Goal: Navigation & Orientation: Find specific page/section

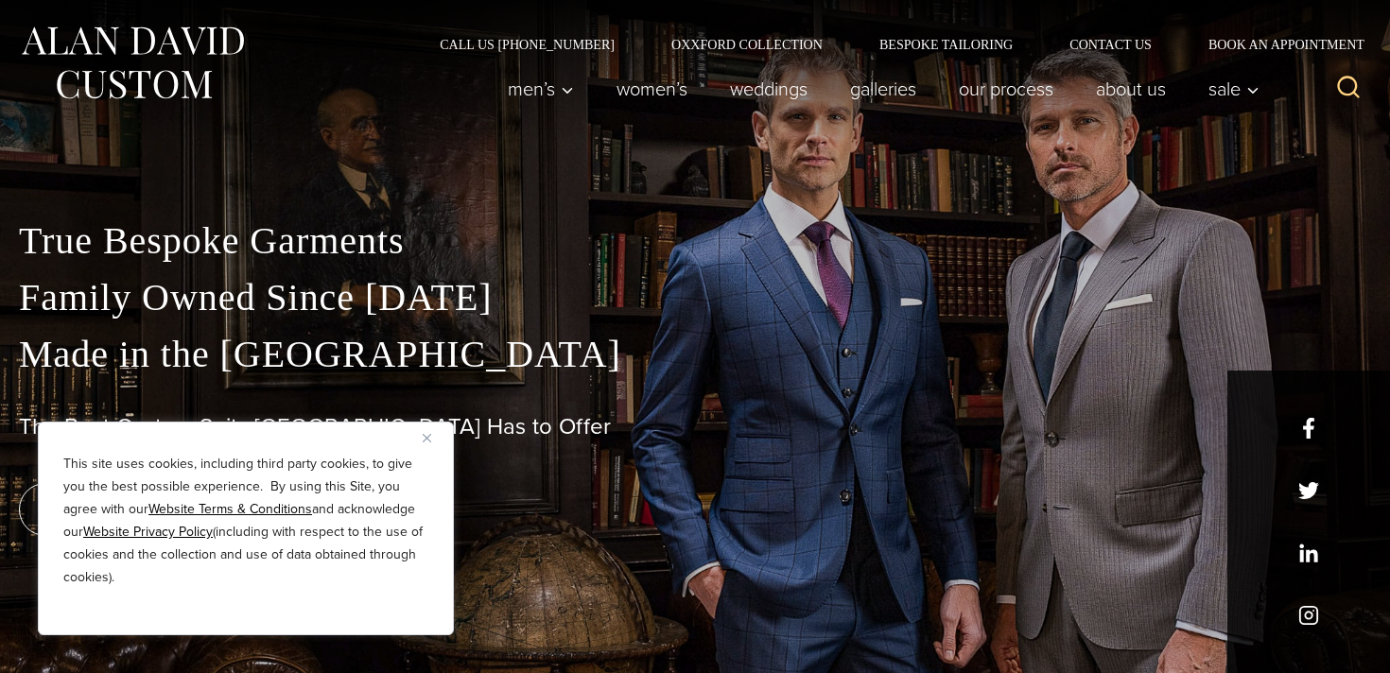
click at [431, 440] on button "Close" at bounding box center [434, 438] width 23 height 23
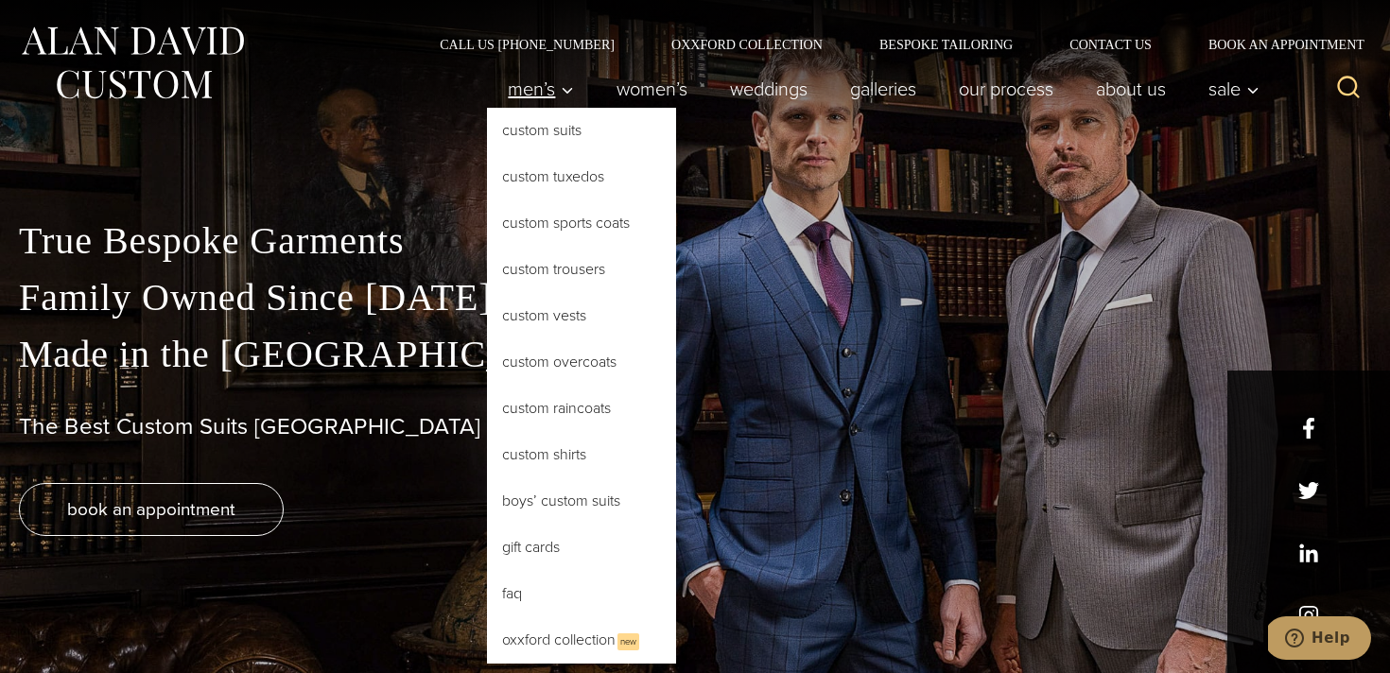
click at [542, 81] on span "Men’s" at bounding box center [541, 88] width 66 height 19
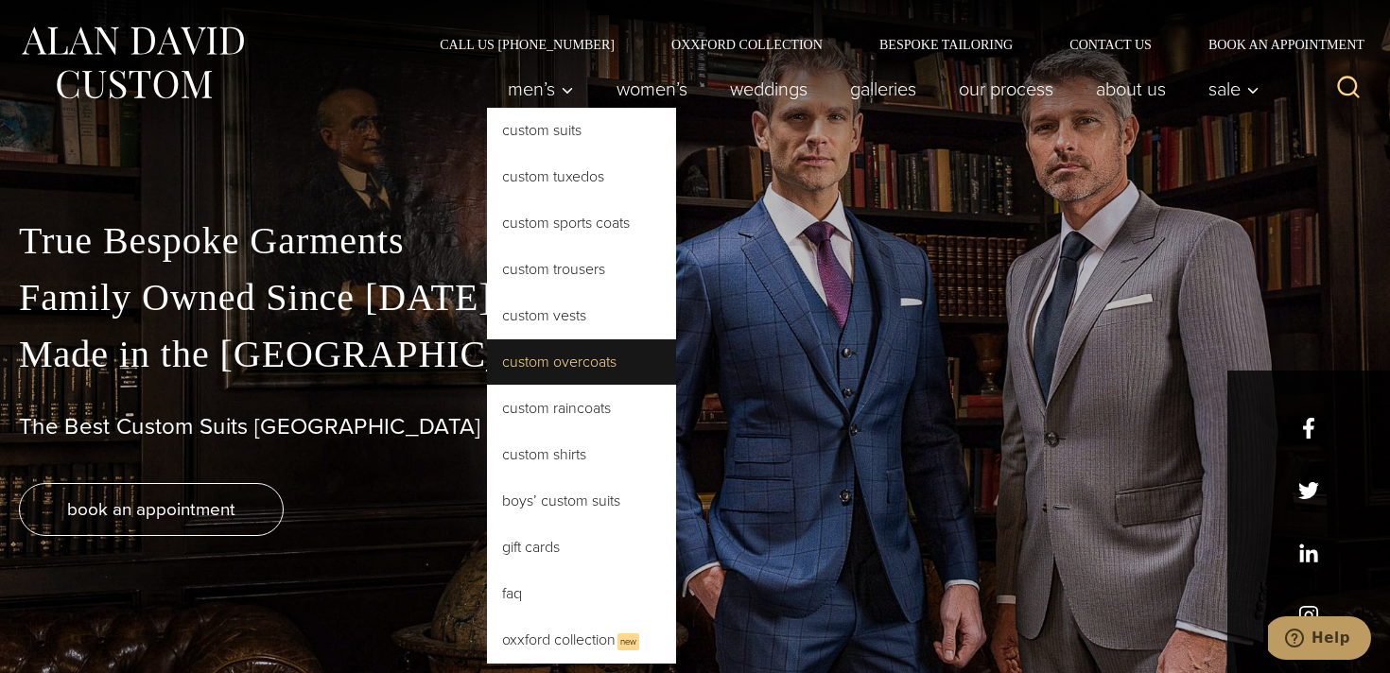
click at [563, 369] on link "Custom Overcoats" at bounding box center [581, 362] width 189 height 45
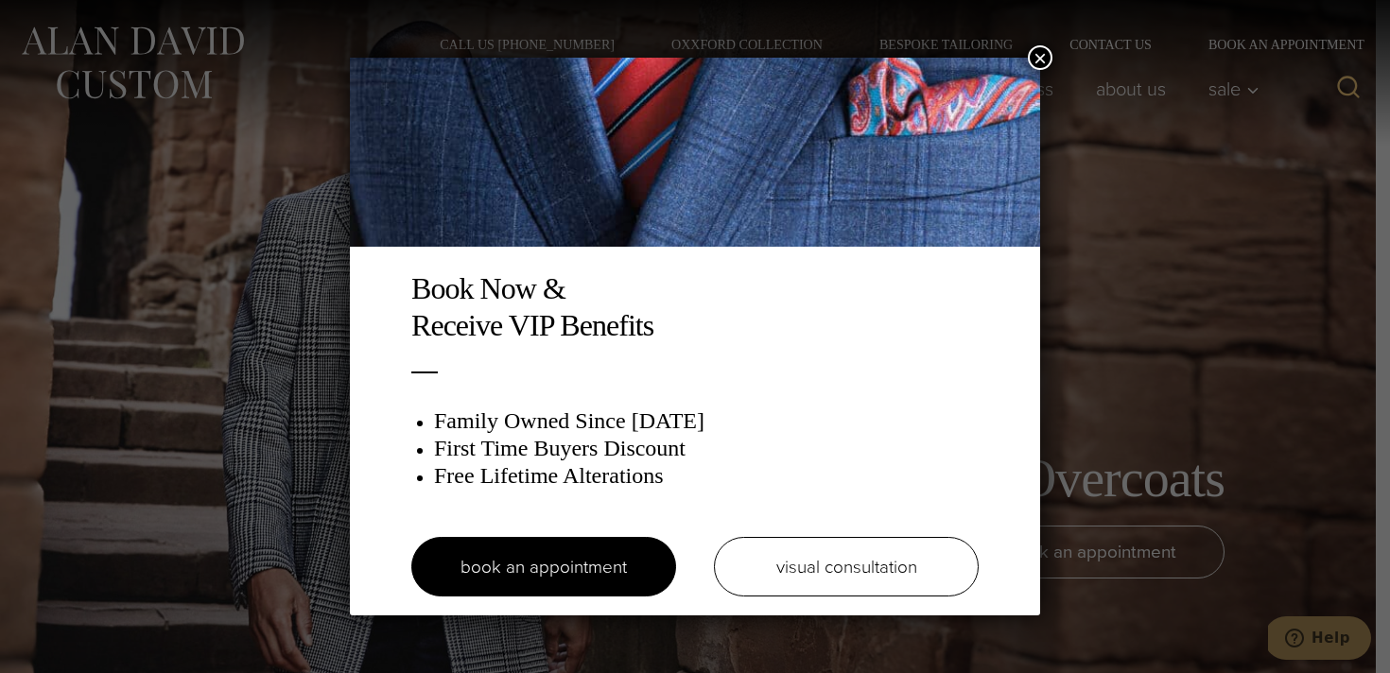
click at [1037, 54] on button "×" at bounding box center [1040, 57] width 25 height 25
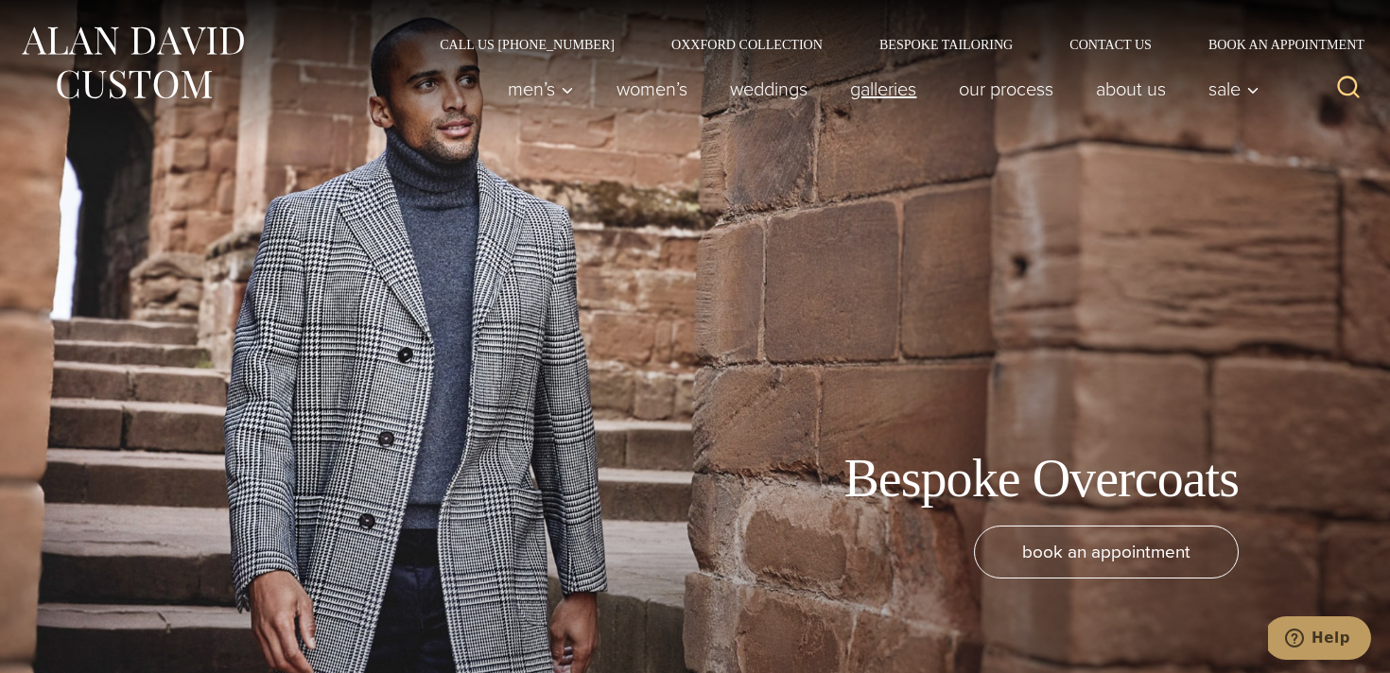
click at [870, 86] on link "Galleries" at bounding box center [883, 89] width 109 height 38
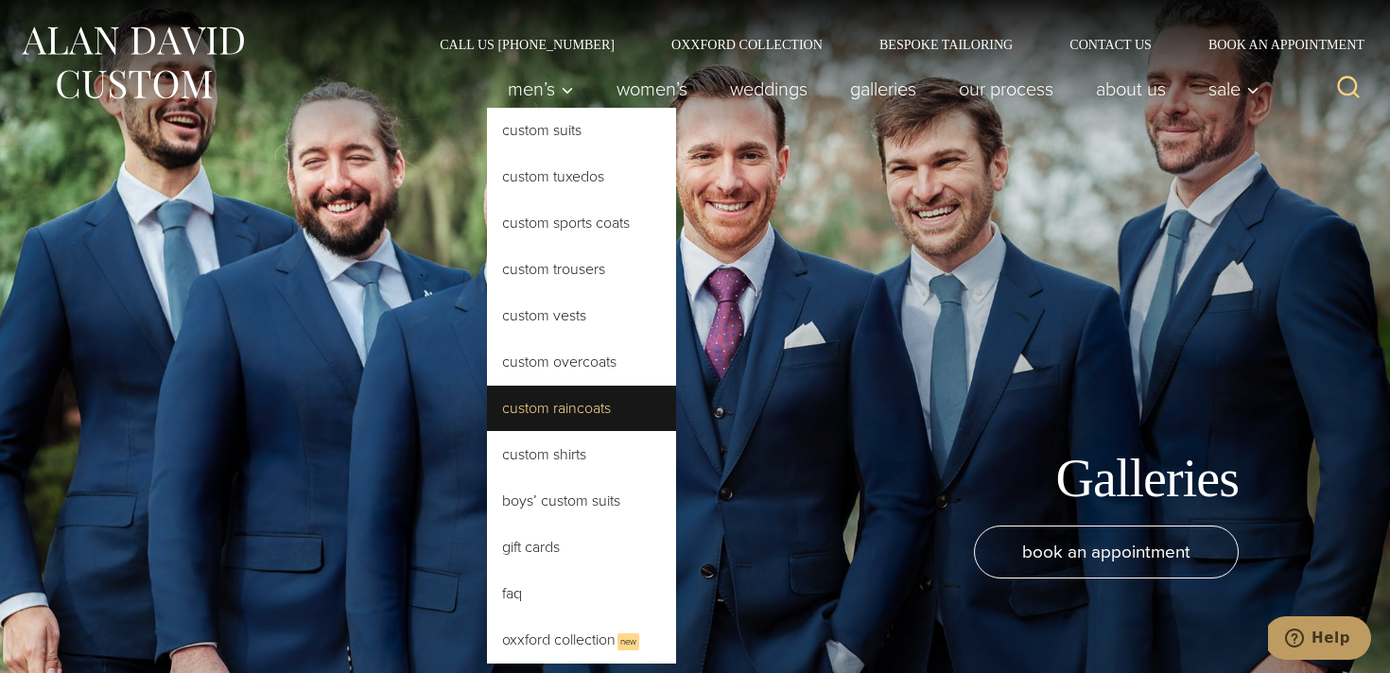
click at [566, 416] on link "Custom Raincoats" at bounding box center [581, 408] width 189 height 45
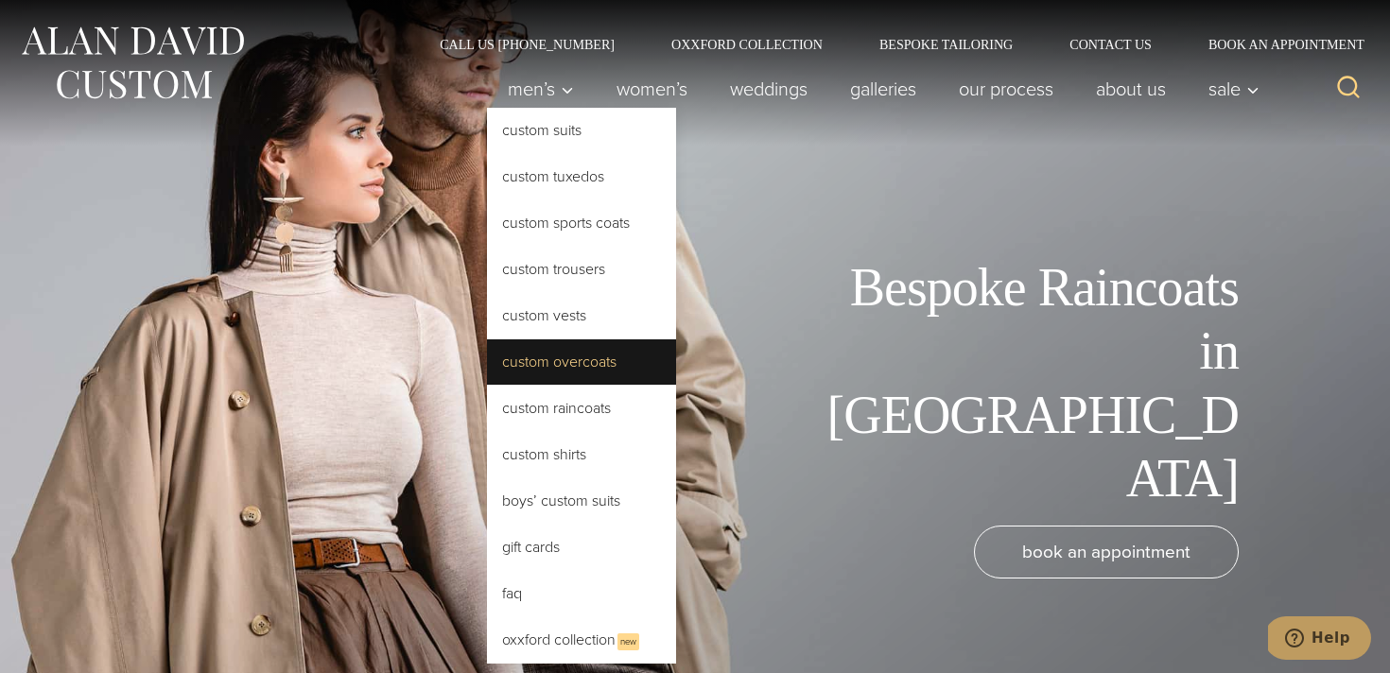
click at [558, 365] on link "Custom Overcoats" at bounding box center [581, 362] width 189 height 45
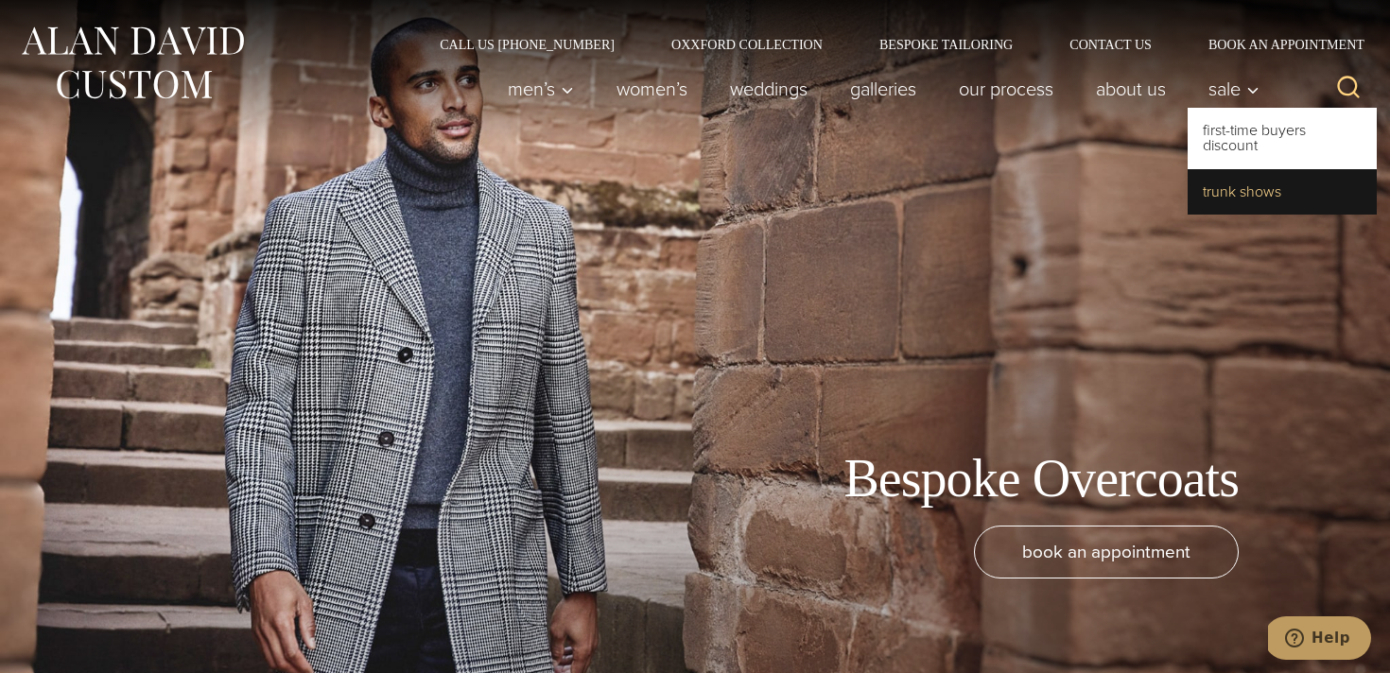
click at [1238, 211] on link "Trunk Shows" at bounding box center [1282, 191] width 189 height 45
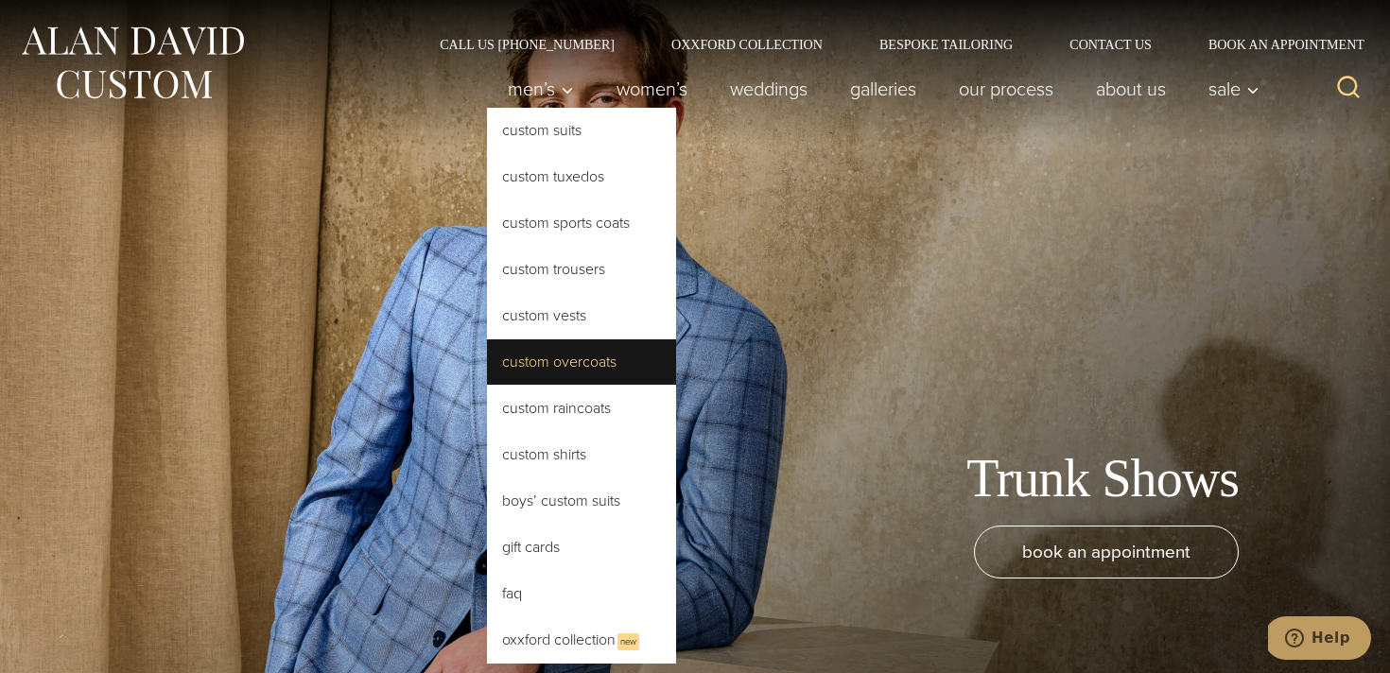
click at [579, 375] on link "Custom Overcoats" at bounding box center [581, 362] width 189 height 45
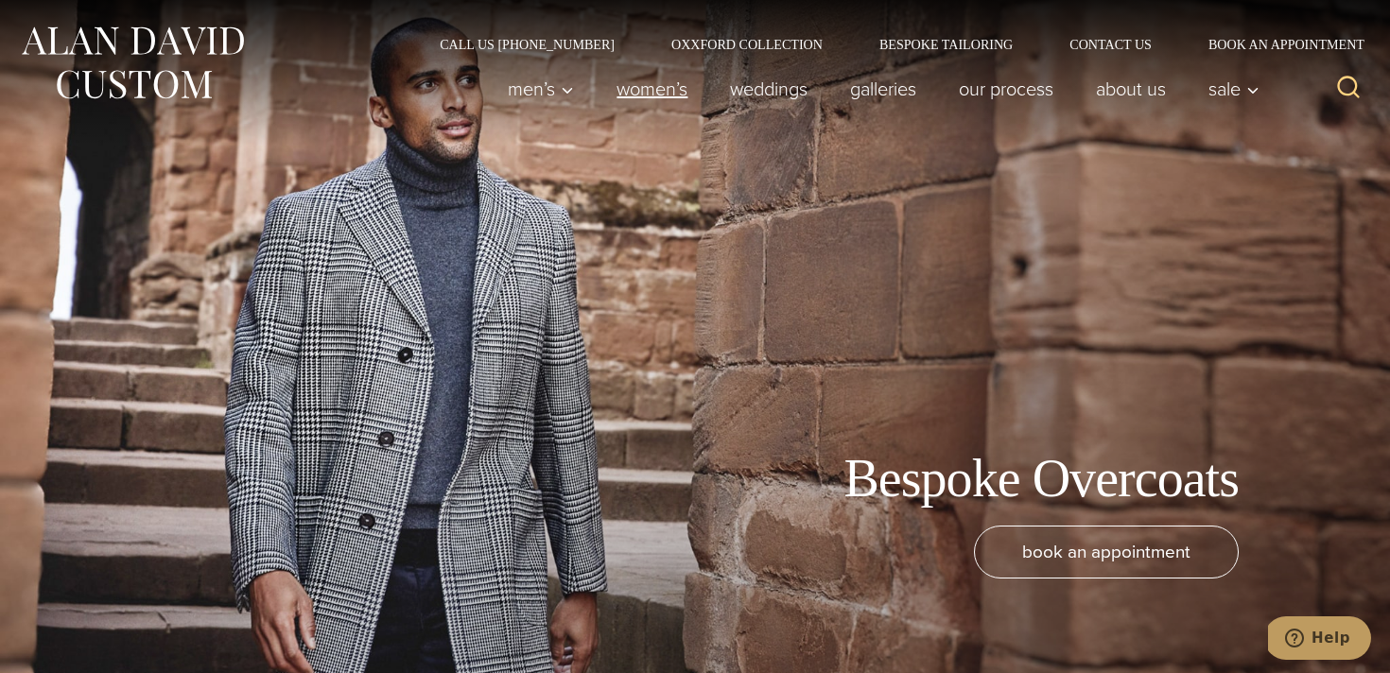
click at [673, 96] on link "Women’s" at bounding box center [652, 89] width 113 height 38
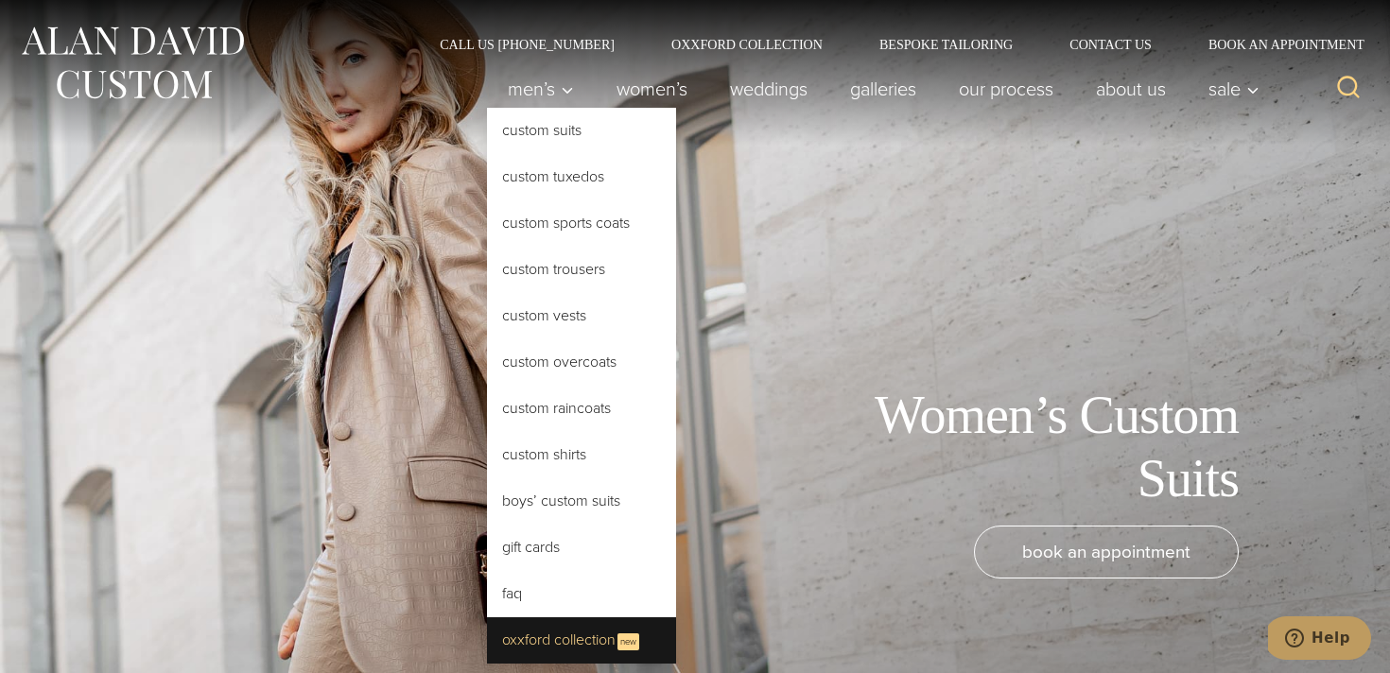
click at [521, 639] on link "Oxxford Collection New" at bounding box center [581, 641] width 189 height 46
